Goal: Information Seeking & Learning: Learn about a topic

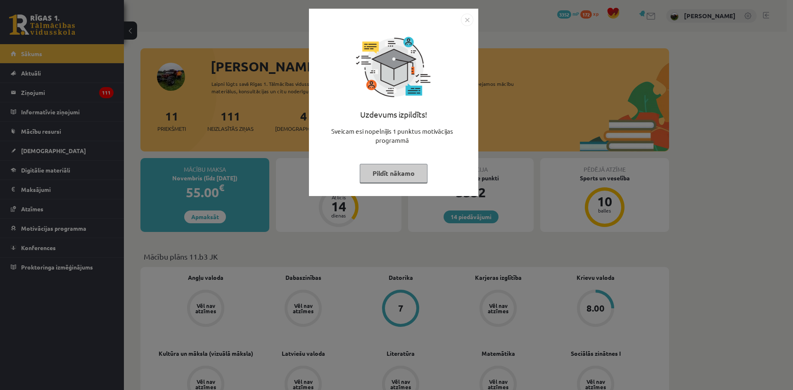
click at [470, 19] on img "Close" at bounding box center [467, 20] width 12 height 12
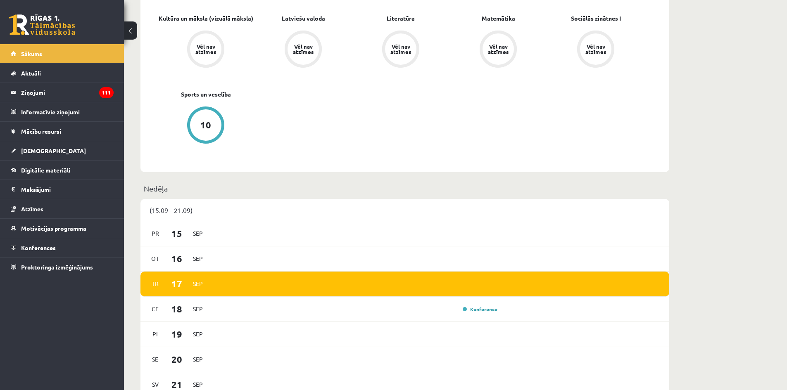
scroll to position [413, 0]
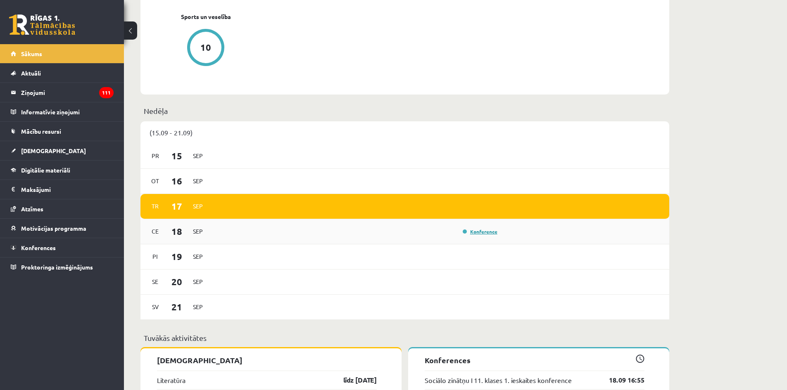
click at [482, 235] on link "Konference" at bounding box center [479, 231] width 35 height 7
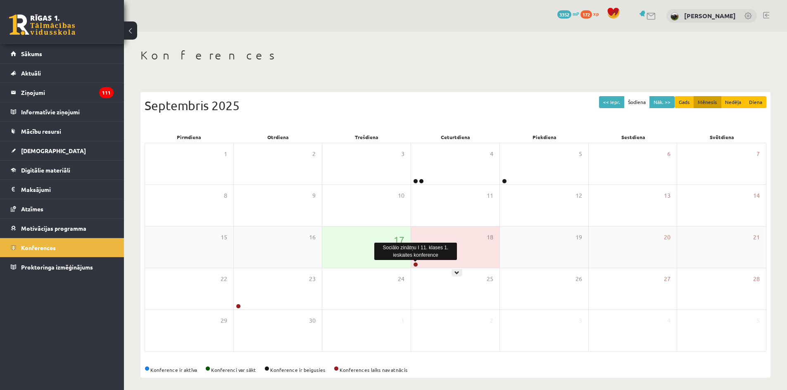
click at [417, 266] on link at bounding box center [415, 264] width 5 height 5
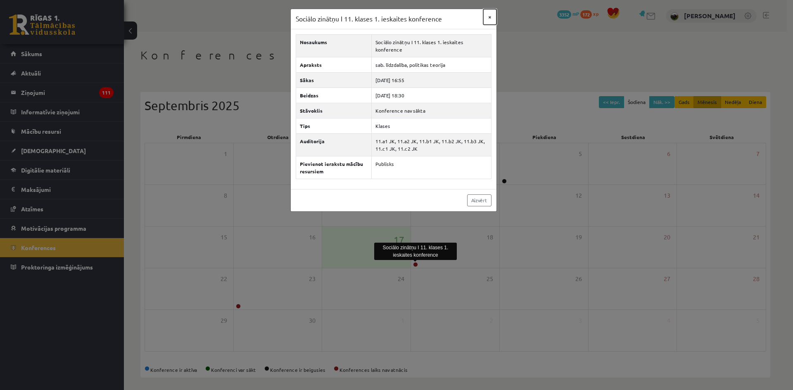
click at [491, 18] on button "×" at bounding box center [489, 17] width 13 height 16
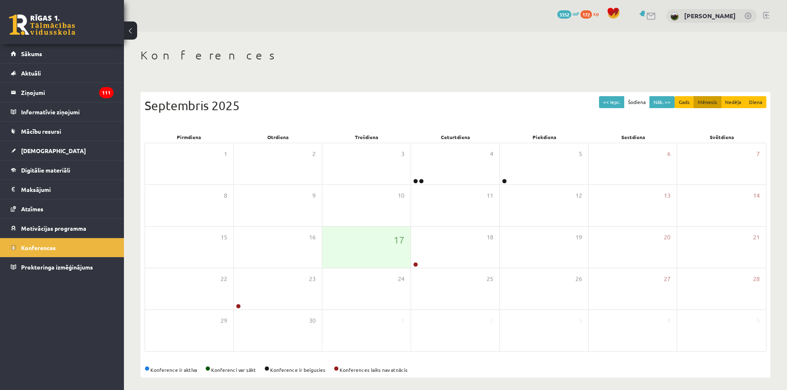
click at [765, 14] on link at bounding box center [766, 15] width 6 height 7
